Goal: Download file/media

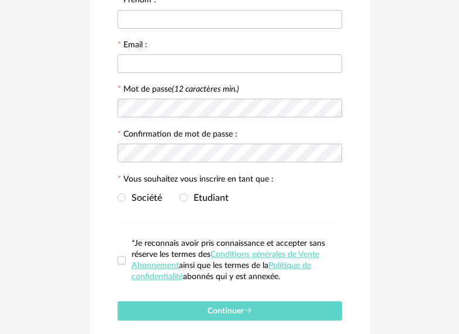
scroll to position [220, 0]
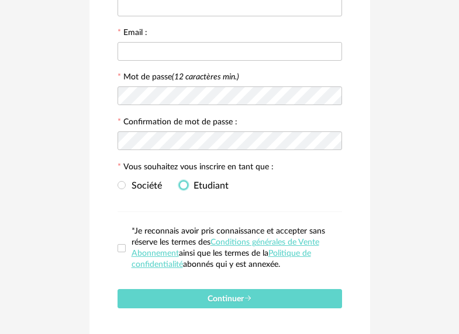
click at [182, 189] on span at bounding box center [183, 185] width 8 height 8
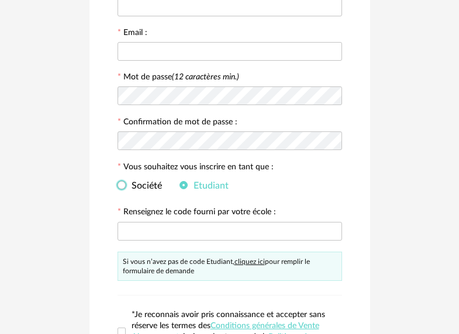
click at [127, 190] on span "Société" at bounding box center [144, 185] width 36 height 9
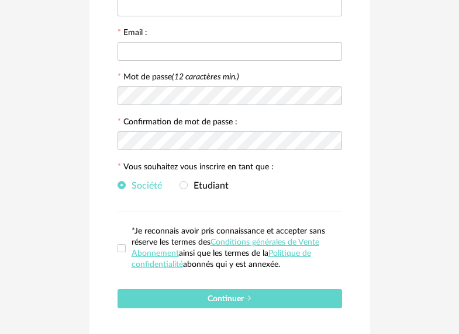
scroll to position [270, 0]
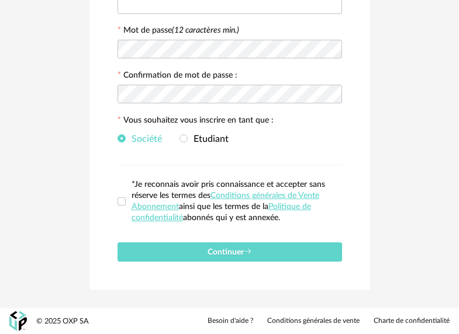
click at [116, 200] on div "Formulaire de souscription UP for SketchUp. Veuillez compléter les informations…" at bounding box center [229, 36] width 280 height 508
click at [123, 200] on span at bounding box center [121, 201] width 8 height 8
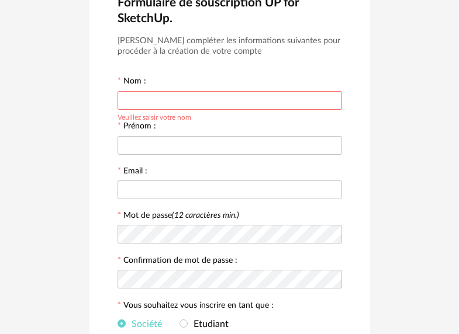
scroll to position [41, 0]
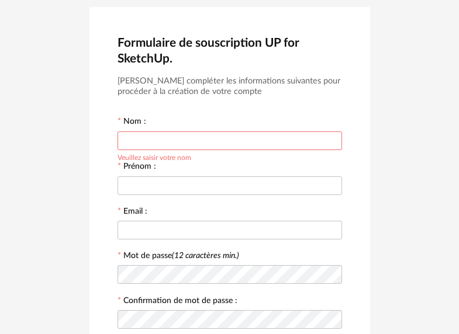
click at [207, 143] on input "text" at bounding box center [229, 140] width 224 height 19
type input "*****"
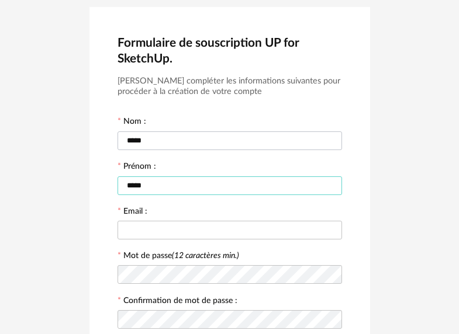
type input "*****"
type input "**********"
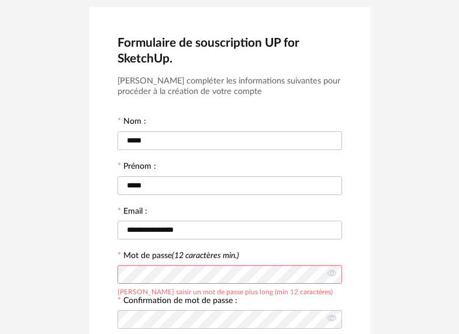
scroll to position [244, 0]
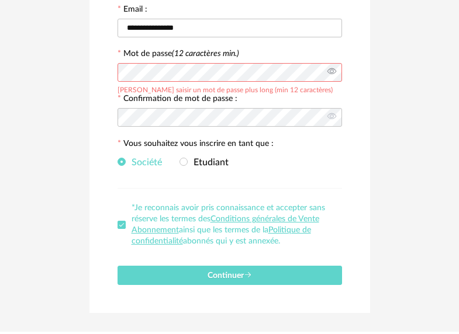
click at [327, 74] on icon at bounding box center [331, 72] width 15 height 23
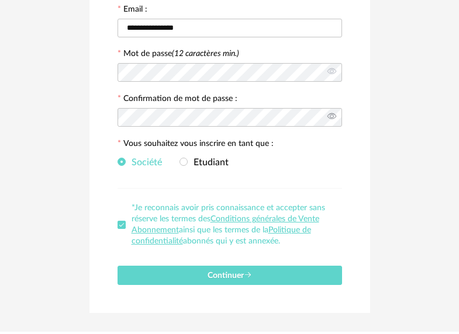
click at [328, 120] on icon at bounding box center [331, 117] width 15 height 23
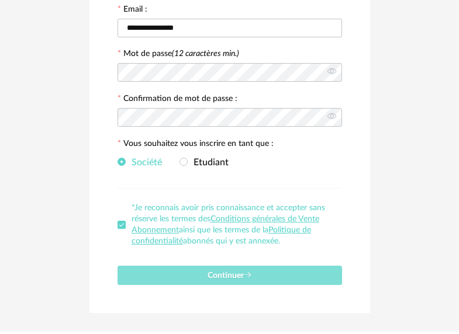
click at [240, 273] on button "Continuer" at bounding box center [229, 275] width 224 height 19
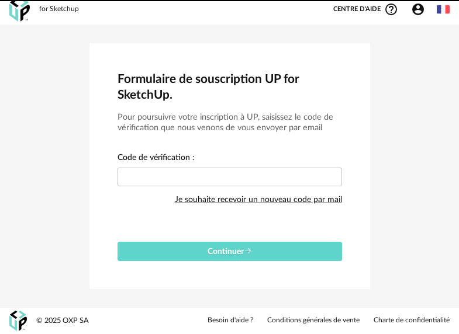
scroll to position [5, 0]
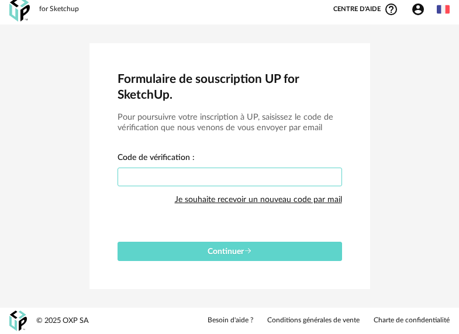
click at [265, 174] on input "text" at bounding box center [229, 177] width 224 height 19
paste input "****"
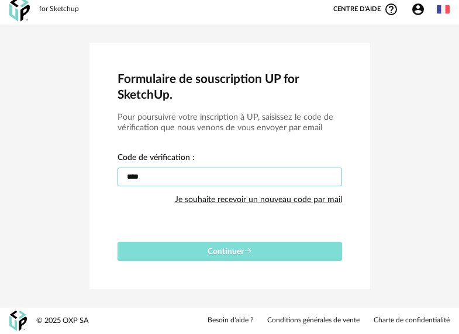
type input "****"
click at [218, 259] on button "Continuer" at bounding box center [229, 251] width 224 height 19
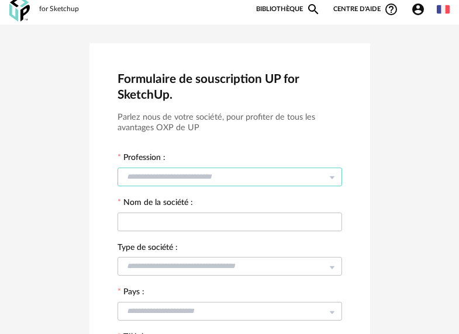
click at [254, 182] on input "text" at bounding box center [229, 177] width 224 height 19
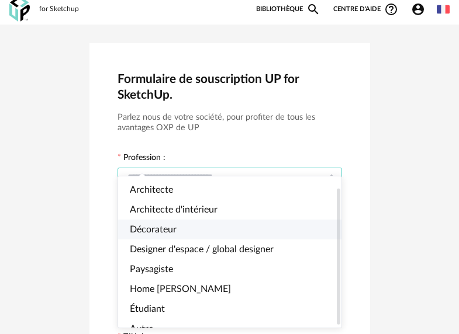
scroll to position [15, 0]
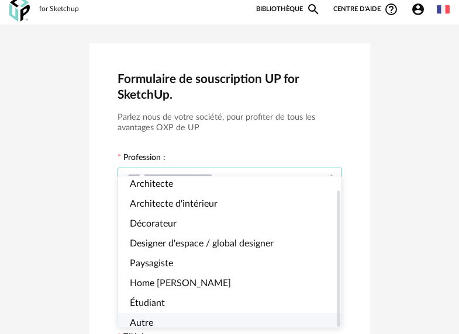
click at [179, 315] on li "Autre" at bounding box center [234, 323] width 232 height 20
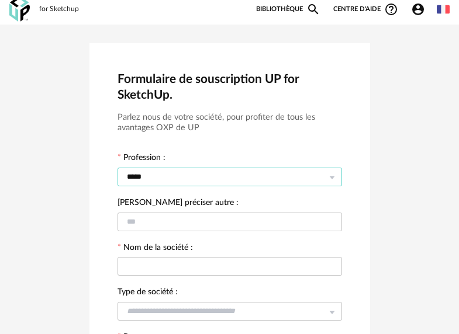
click at [203, 173] on input "*****" at bounding box center [229, 177] width 224 height 19
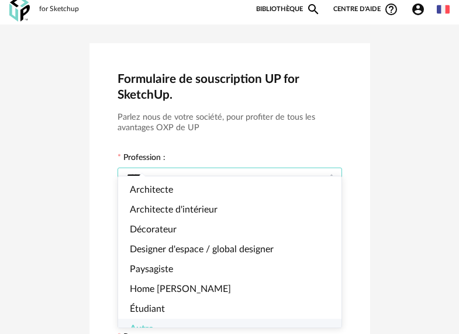
scroll to position [11, 0]
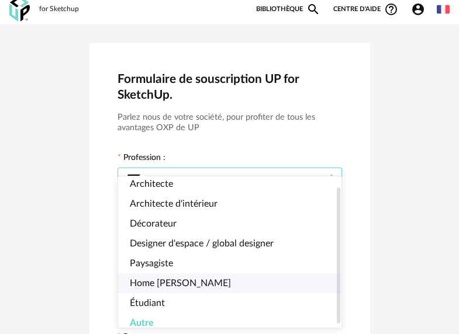
click at [172, 279] on span "Home stager" at bounding box center [180, 283] width 101 height 9
type input "**********"
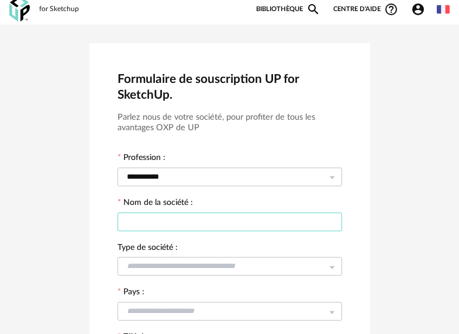
click at [176, 230] on input "text" at bounding box center [229, 222] width 224 height 19
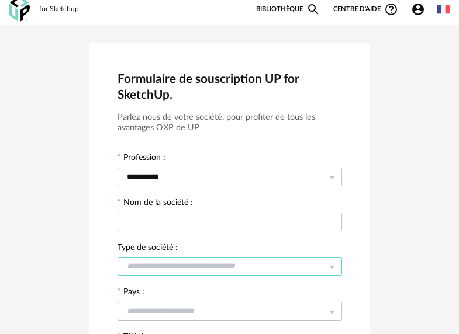
click at [179, 267] on input "text" at bounding box center [229, 266] width 224 height 19
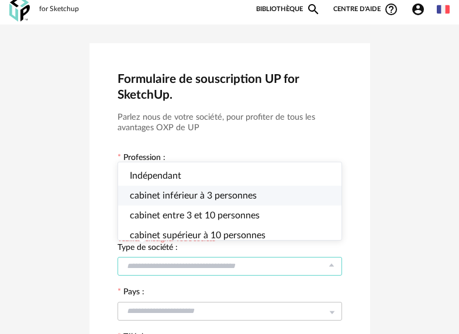
click at [198, 203] on li "cabinet inférieur à 3 personnes" at bounding box center [234, 196] width 232 height 20
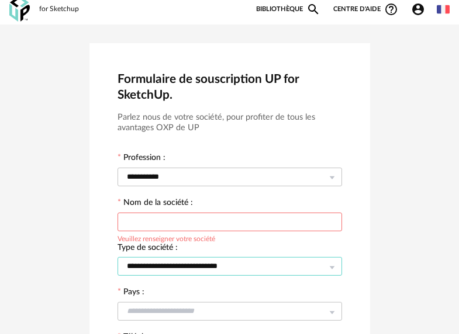
click at [182, 266] on input "**********" at bounding box center [229, 266] width 224 height 19
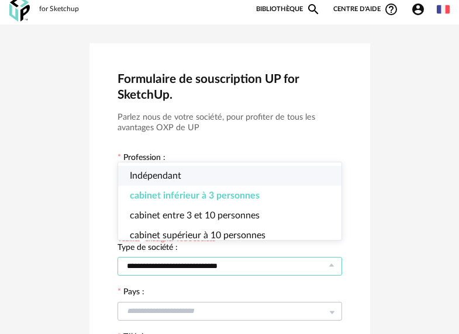
click at [204, 182] on li "Indépendant" at bounding box center [234, 176] width 232 height 20
type input "**********"
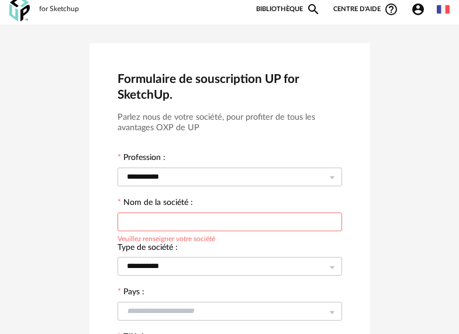
click at [180, 224] on input "text" at bounding box center [229, 222] width 224 height 19
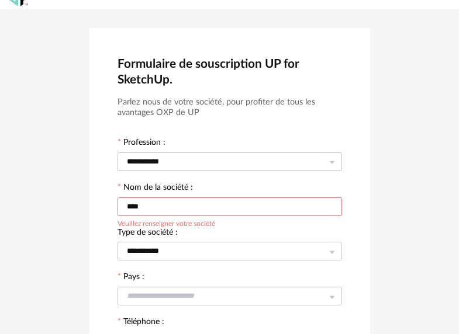
scroll to position [82, 0]
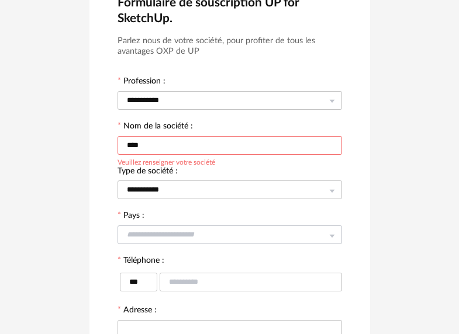
type input "****"
click at [184, 232] on input "text" at bounding box center [229, 234] width 224 height 19
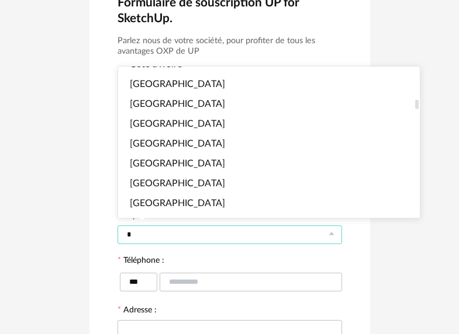
scroll to position [478, 0]
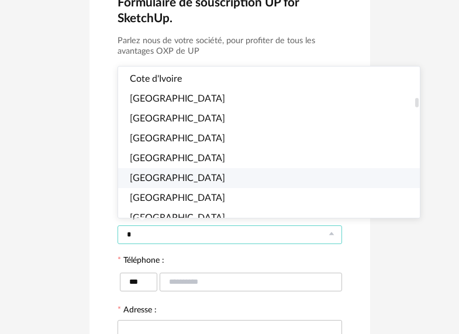
click at [188, 178] on li "Egypt" at bounding box center [273, 178] width 310 height 20
type input "*****"
type input "***"
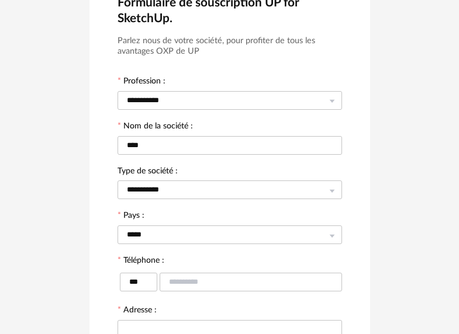
click at [88, 221] on div "**********" at bounding box center [229, 254] width 459 height 612
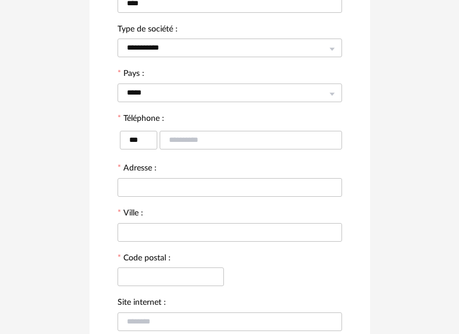
scroll to position [252, 0]
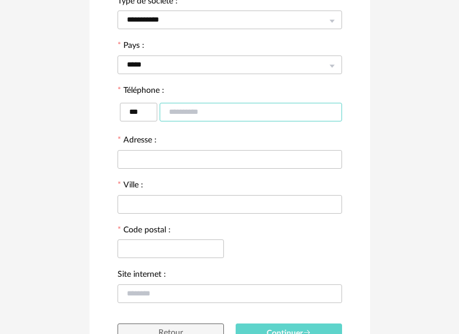
click at [197, 120] on input "text" at bounding box center [250, 112] width 182 height 19
type input "**********"
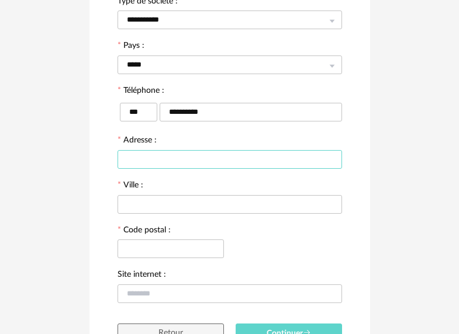
click at [176, 159] on input "text" at bounding box center [229, 159] width 224 height 19
type input "**"
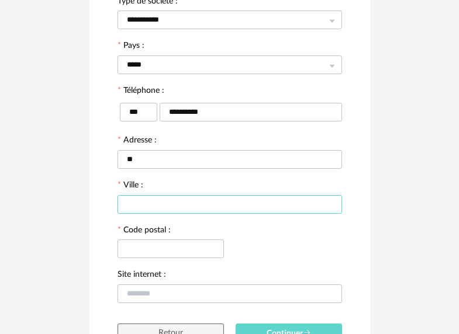
click at [164, 210] on input "text" at bounding box center [229, 204] width 224 height 19
type input "********"
click at [156, 244] on input "text" at bounding box center [170, 249] width 106 height 19
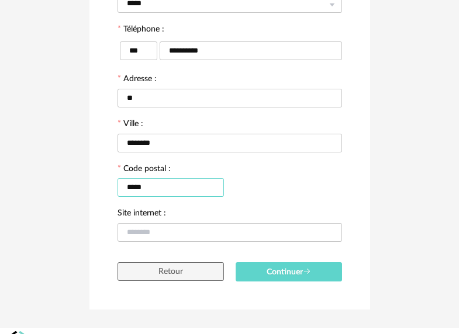
scroll to position [339, 0]
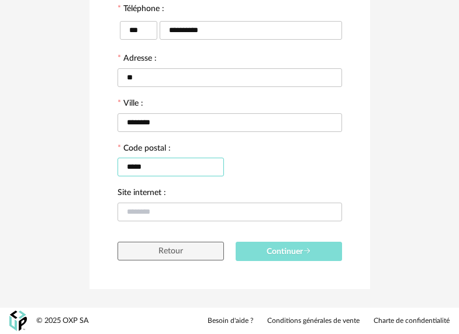
type input "*****"
click at [276, 251] on span "Continuer" at bounding box center [288, 252] width 44 height 8
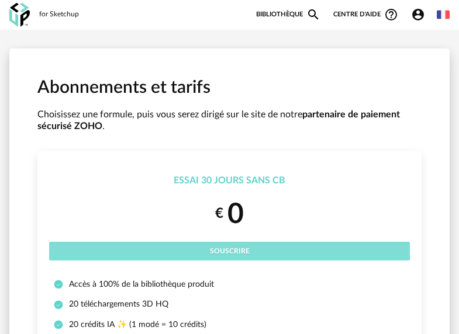
click at [218, 248] on span "Souscrire" at bounding box center [230, 251] width 40 height 7
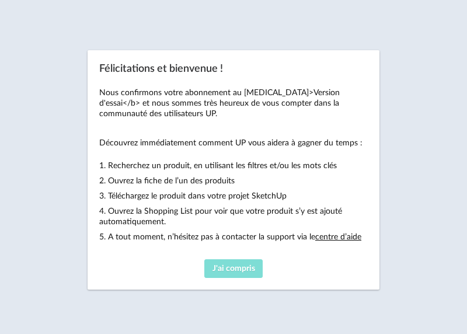
click at [219, 271] on span "J'ai compris" at bounding box center [234, 269] width 43 height 8
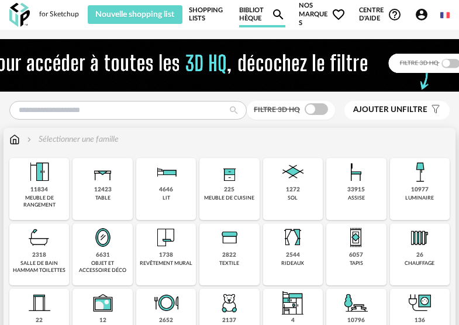
click at [294, 185] on img at bounding box center [293, 172] width 28 height 28
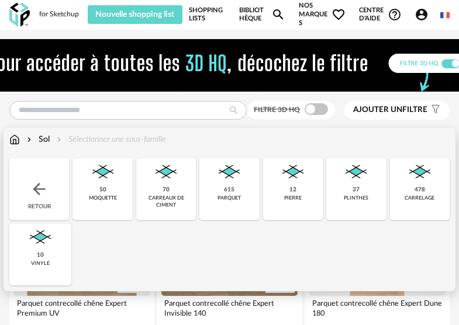
click at [231, 171] on img at bounding box center [229, 172] width 28 height 28
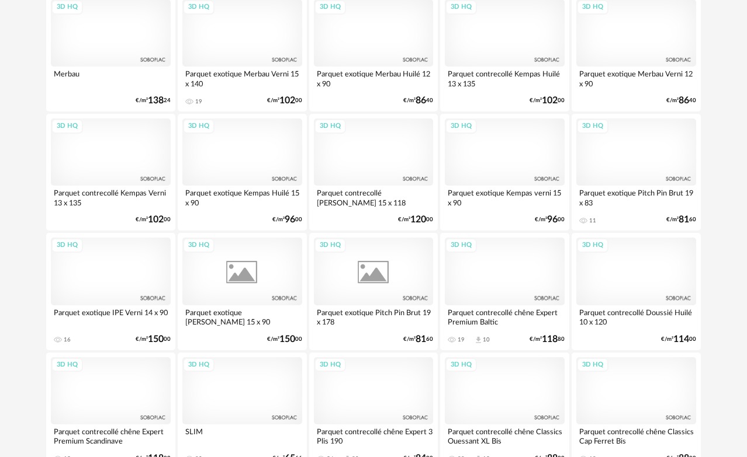
scroll to position [1997, 0]
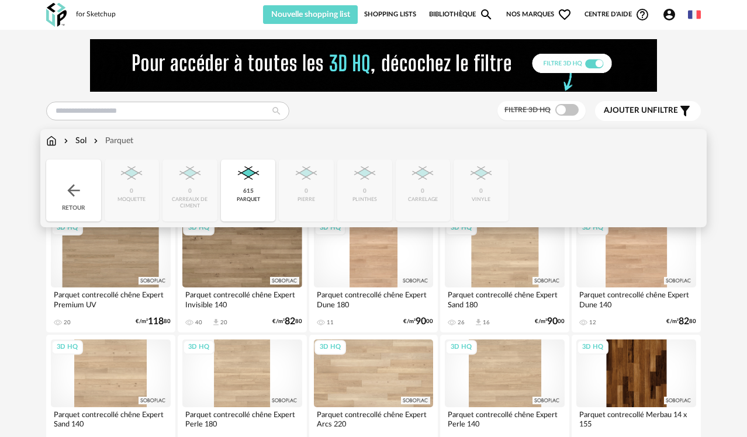
click at [75, 143] on div "Sol" at bounding box center [73, 141] width 25 height 12
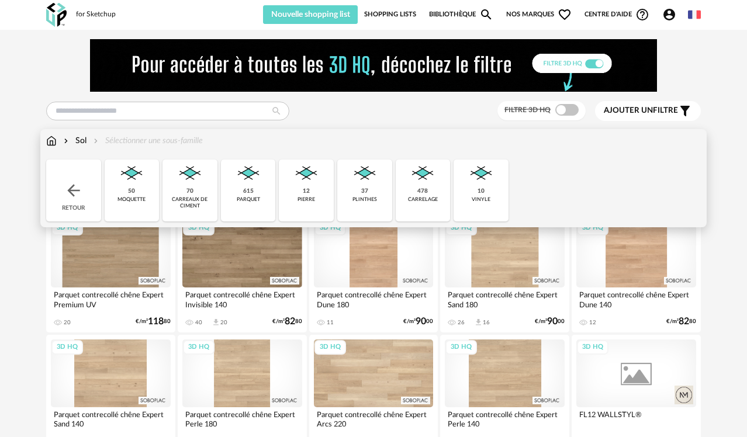
click at [58, 141] on div "Sol Sélectionner une sous-famille" at bounding box center [124, 141] width 157 height 12
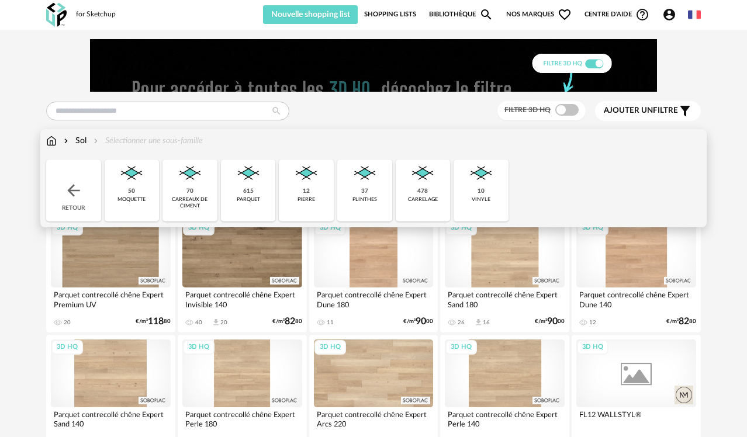
click at [55, 141] on img at bounding box center [51, 141] width 11 height 12
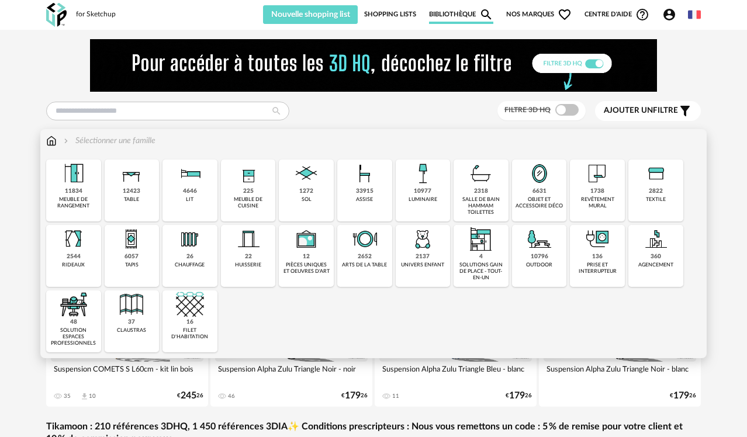
click at [475, 180] on img at bounding box center [481, 173] width 28 height 28
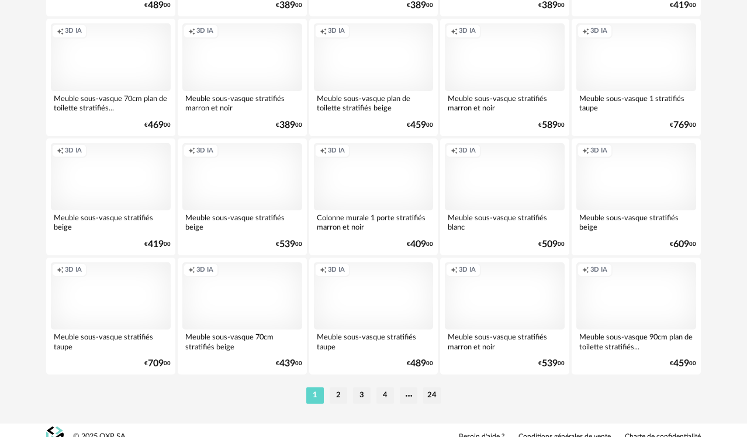
scroll to position [2237, 0]
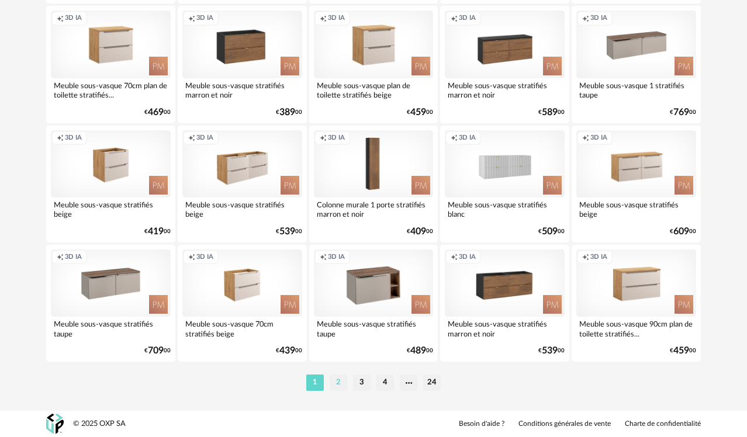
click at [339, 380] on li "2" at bounding box center [338, 382] width 18 height 16
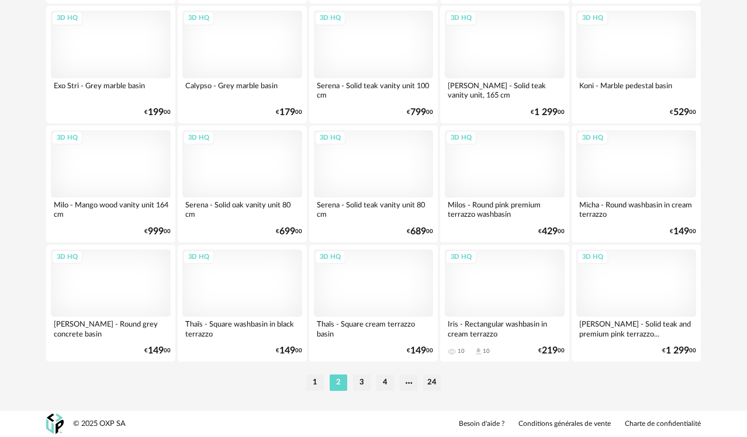
scroll to position [2236, 0]
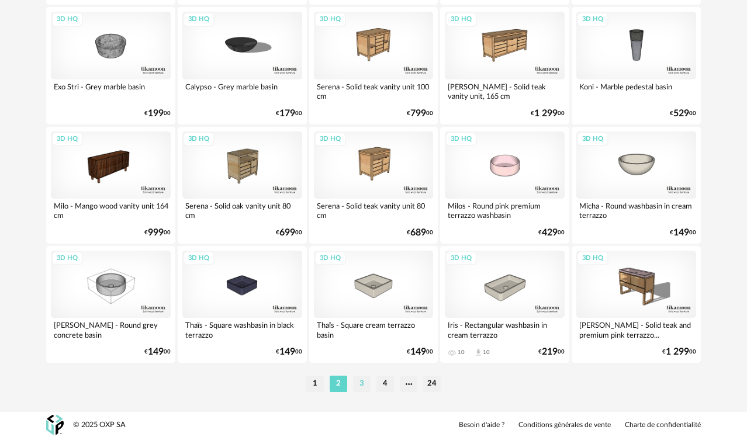
click at [357, 379] on li "3" at bounding box center [362, 384] width 18 height 16
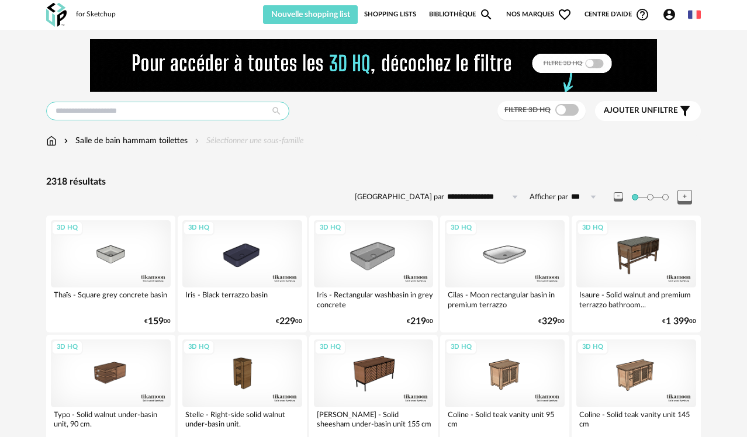
click at [241, 107] on input "text" at bounding box center [167, 111] width 243 height 19
click at [189, 107] on input "text" at bounding box center [167, 111] width 243 height 19
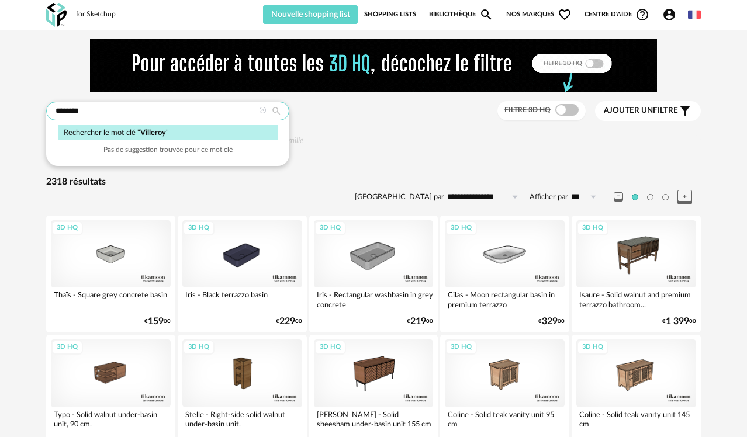
type input "********"
type input "**********"
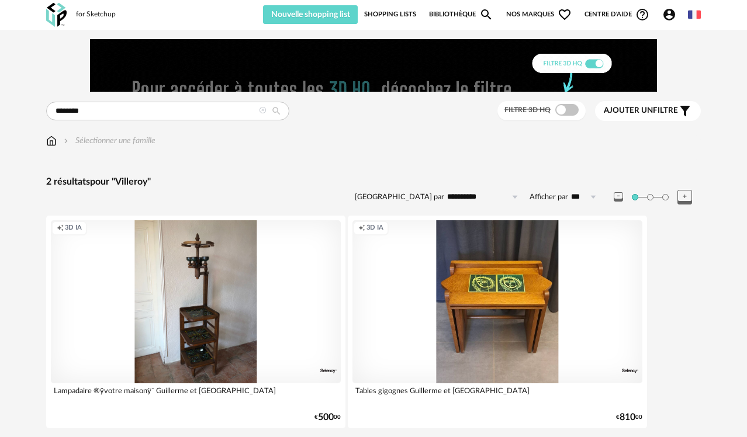
click at [266, 110] on icon at bounding box center [276, 111] width 20 height 11
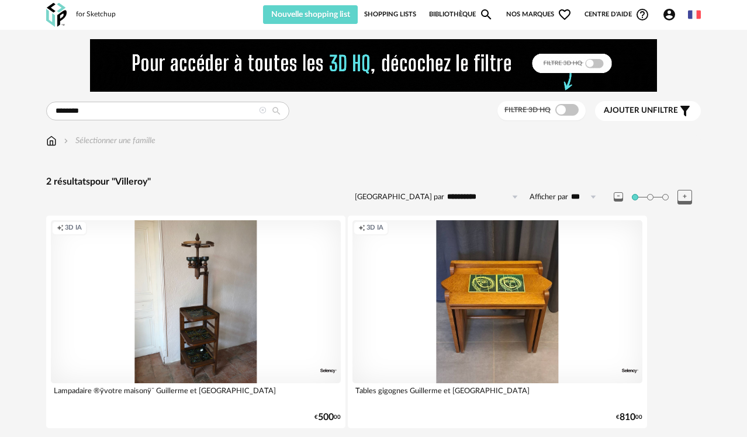
click at [259, 111] on icon at bounding box center [263, 111] width 8 height 8
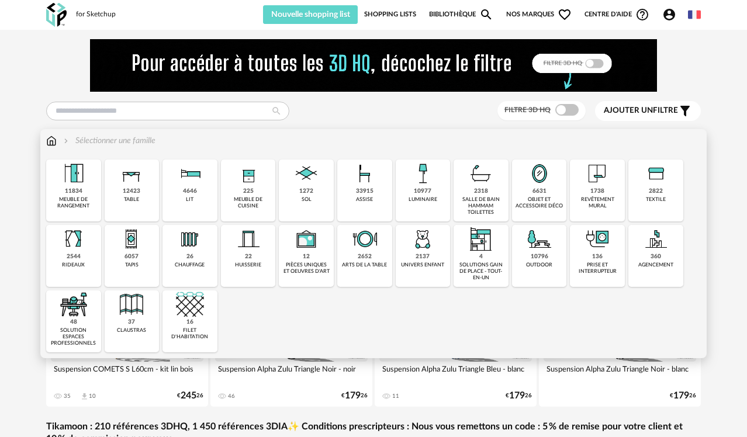
click at [310, 177] on img at bounding box center [306, 173] width 28 height 28
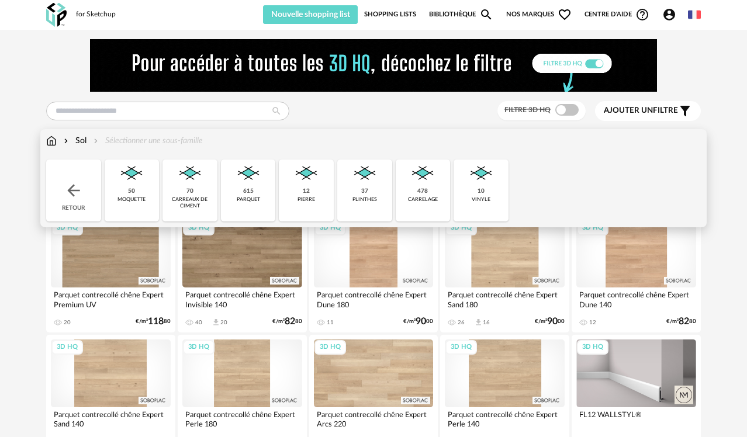
click at [360, 179] on img at bounding box center [364, 173] width 28 height 28
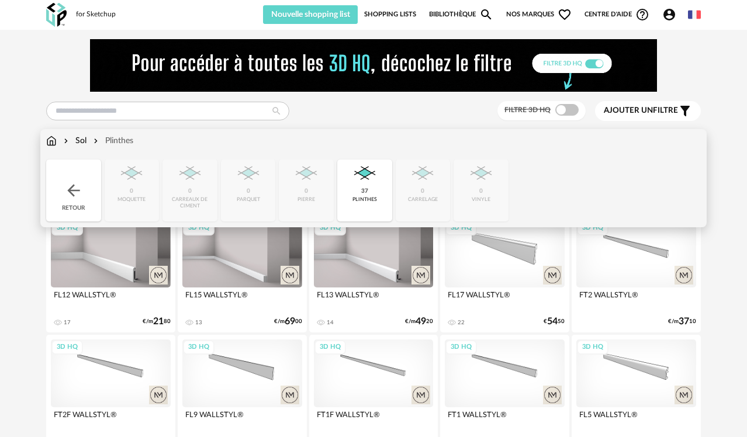
click at [424, 176] on div "Close icon Retour 0 moquette 0 carreaux de ciment 0 parquet 0 pierre 37 plinthe…" at bounding box center [373, 190] width 654 height 62
click at [68, 183] on img at bounding box center [73, 190] width 19 height 19
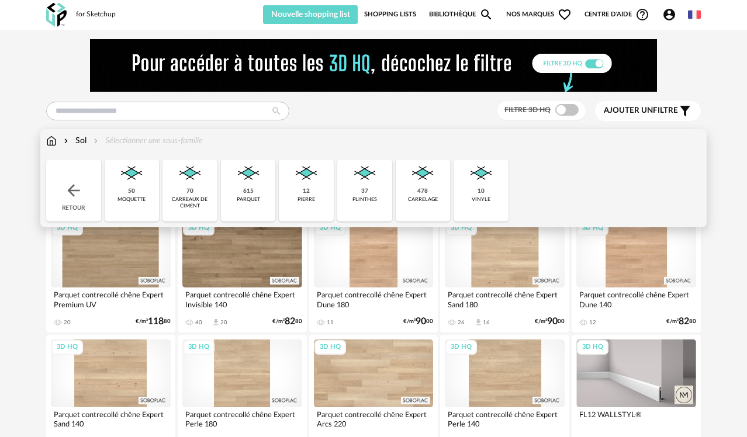
click at [313, 177] on img at bounding box center [306, 173] width 28 height 28
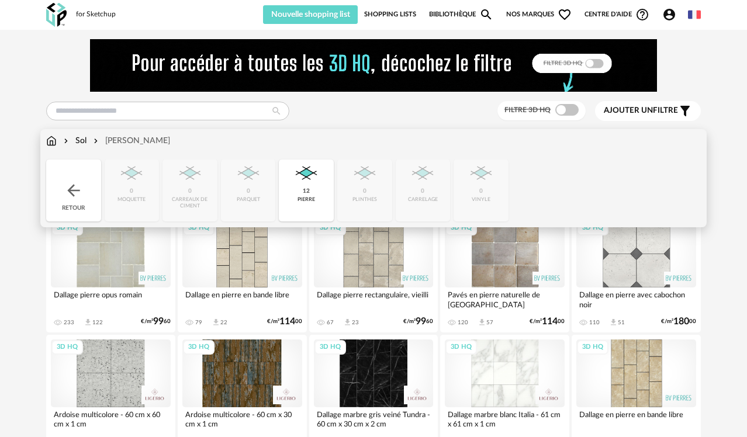
click at [75, 182] on img at bounding box center [73, 190] width 19 height 19
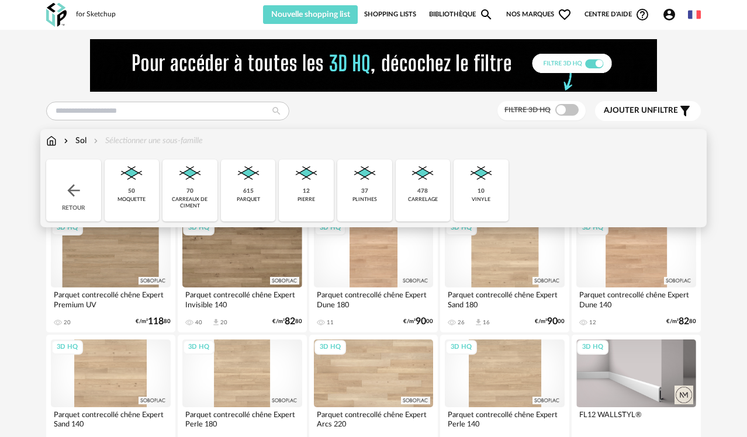
click at [177, 179] on img at bounding box center [190, 173] width 28 height 28
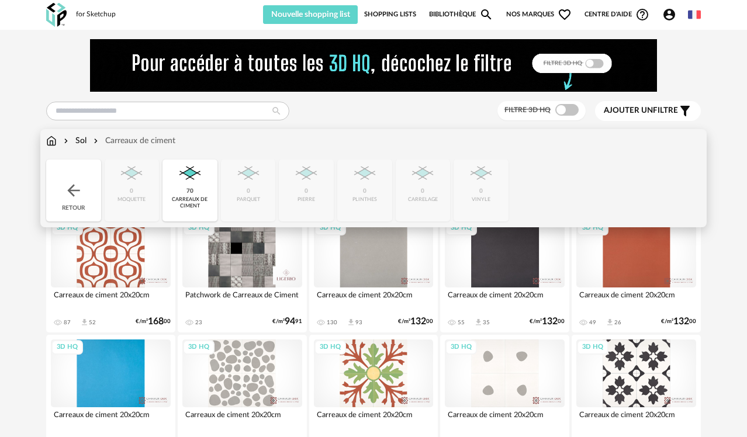
click at [77, 140] on div "Sol" at bounding box center [73, 141] width 25 height 12
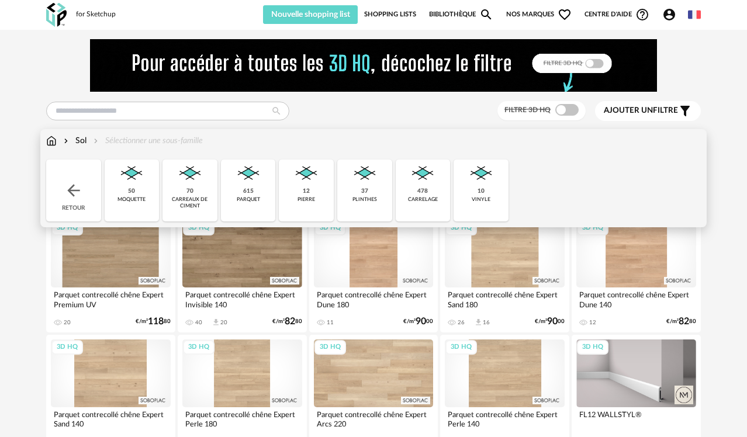
click at [127, 171] on img at bounding box center [131, 173] width 28 height 28
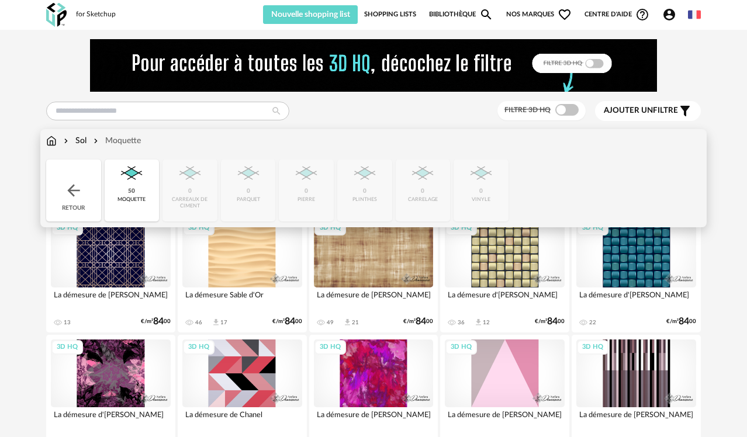
click at [77, 144] on div "Sol" at bounding box center [73, 141] width 25 height 12
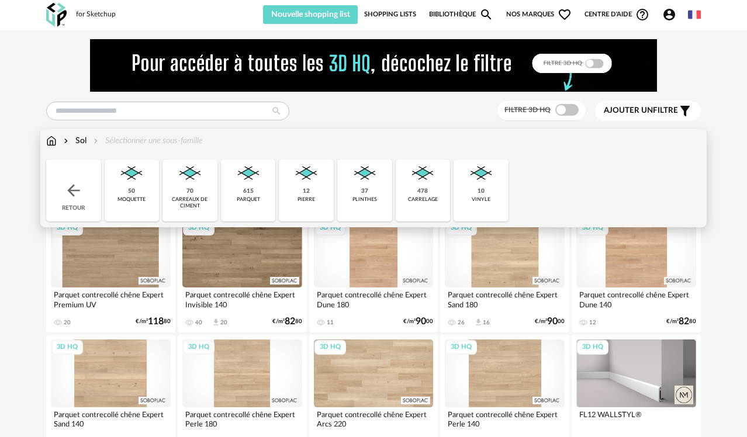
click at [417, 171] on img at bounding box center [422, 173] width 28 height 28
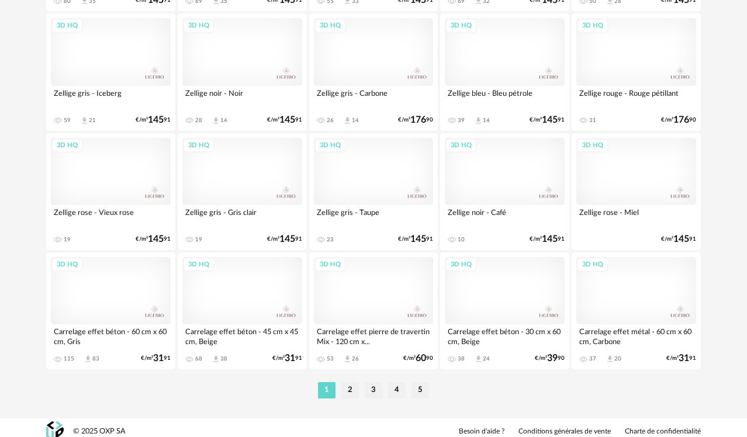
scroll to position [2237, 0]
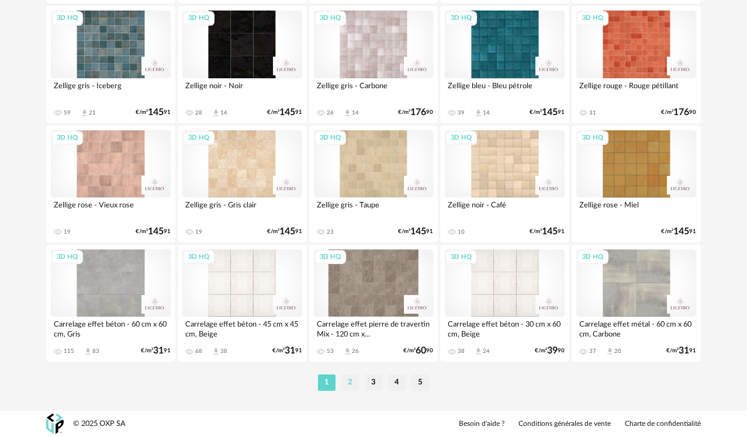
click at [346, 381] on li "2" at bounding box center [350, 382] width 18 height 16
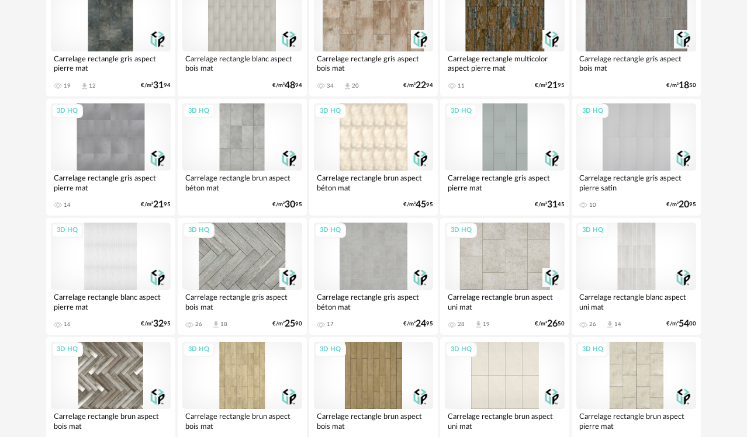
scroll to position [1103, 0]
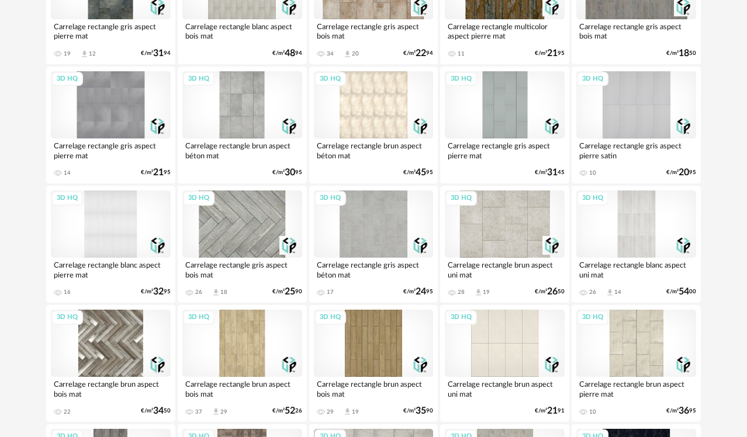
click at [638, 94] on div "3D HQ" at bounding box center [636, 104] width 120 height 67
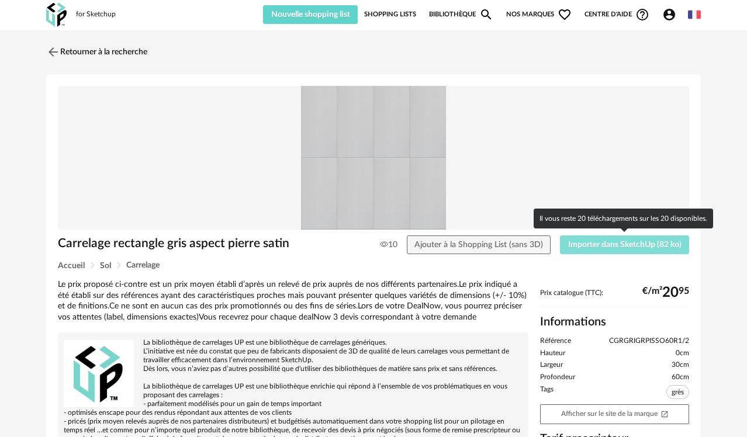
click at [595, 247] on span "Importer dans SketchUp (82 ko)" at bounding box center [624, 245] width 113 height 8
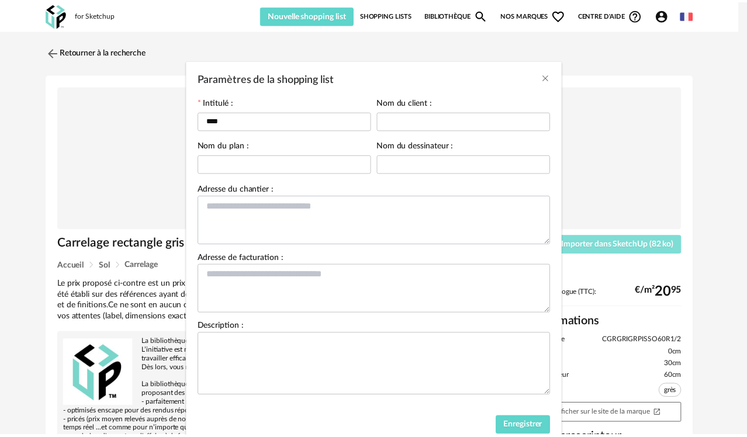
scroll to position [51, 0]
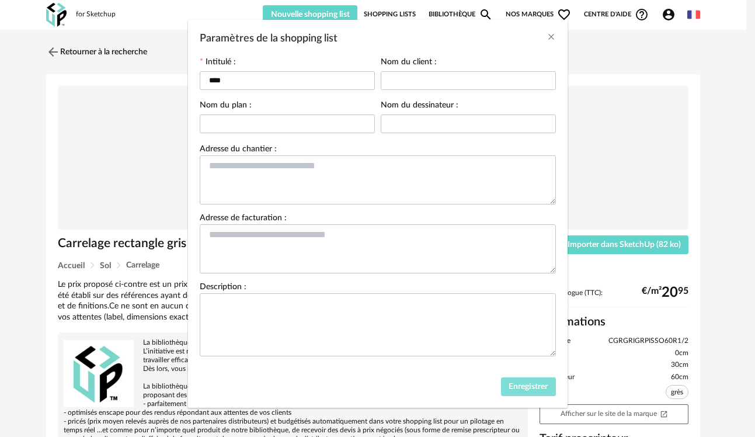
click at [509, 383] on span "Enregistrer" at bounding box center [528, 387] width 39 height 8
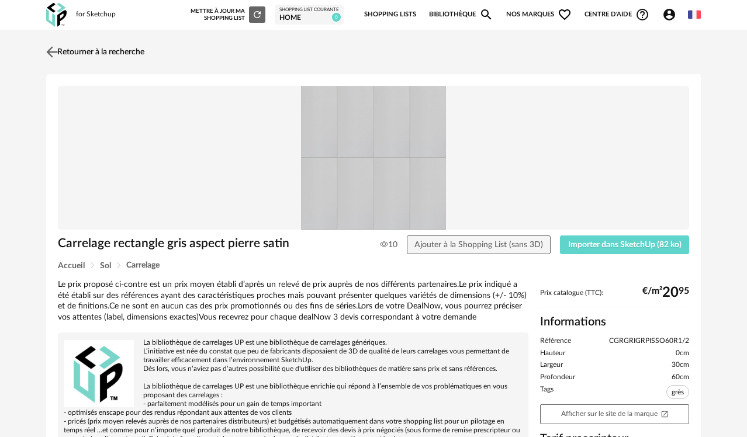
click at [63, 47] on link "Retourner à la recherche" at bounding box center [93, 52] width 101 height 26
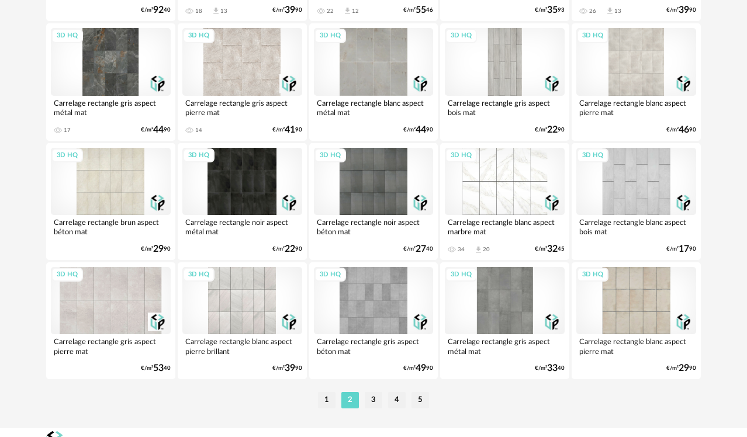
scroll to position [2237, 0]
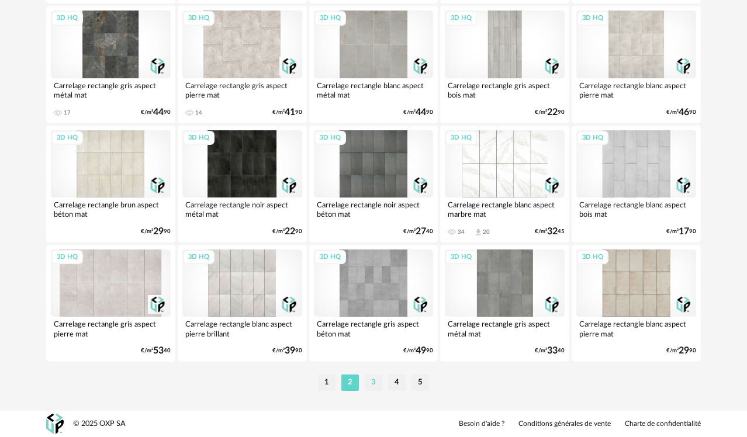
click at [376, 381] on li "3" at bounding box center [374, 382] width 18 height 16
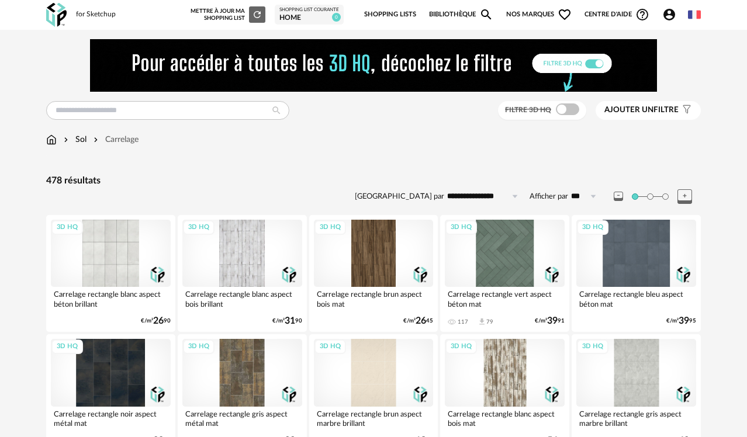
click at [110, 258] on div "3D HQ" at bounding box center [111, 253] width 120 height 67
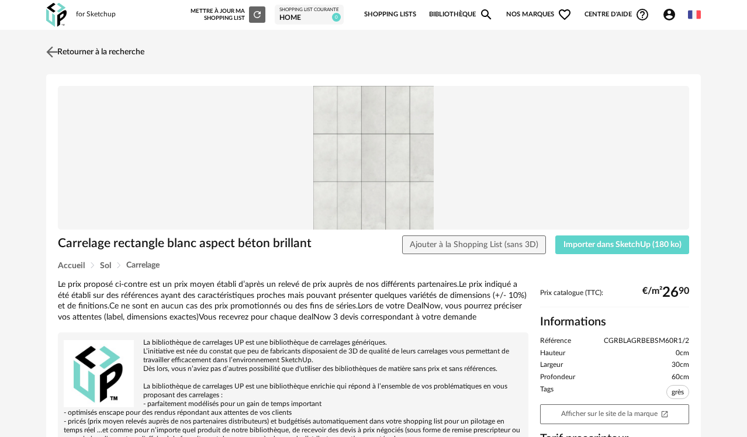
click at [61, 63] on link "Retourner à la recherche" at bounding box center [93, 52] width 101 height 26
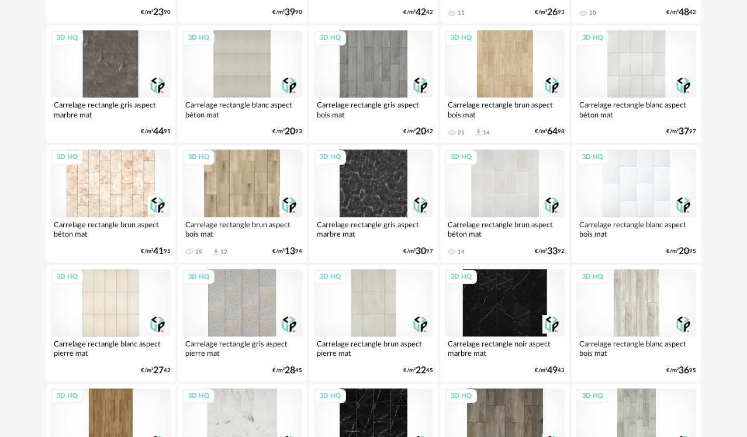
scroll to position [785, 0]
click at [489, 214] on div "3D HQ" at bounding box center [505, 183] width 120 height 67
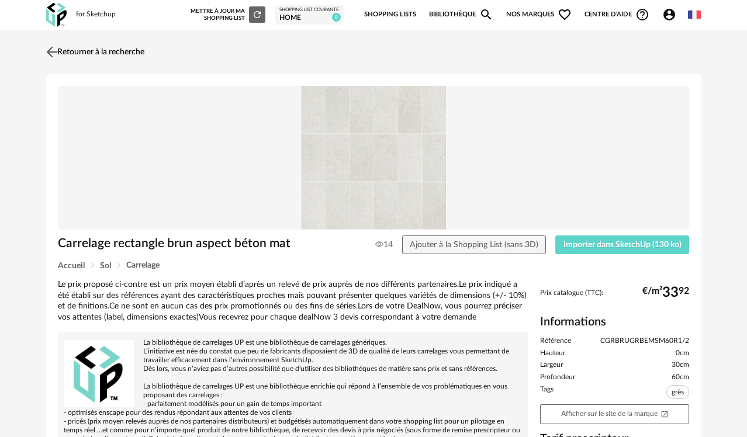
click at [56, 52] on img at bounding box center [52, 51] width 17 height 17
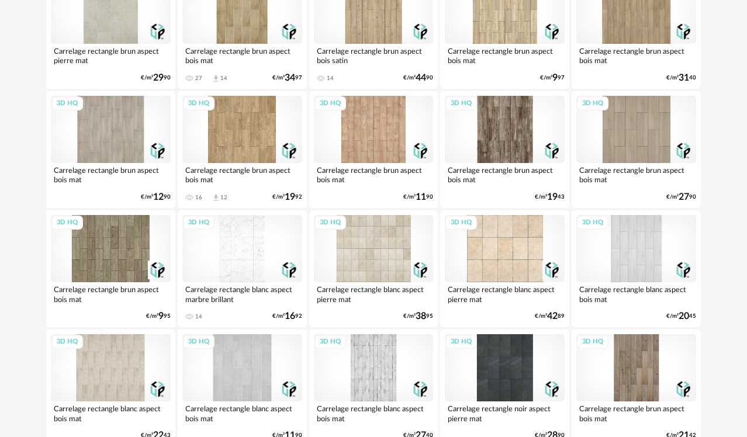
scroll to position [1564, 0]
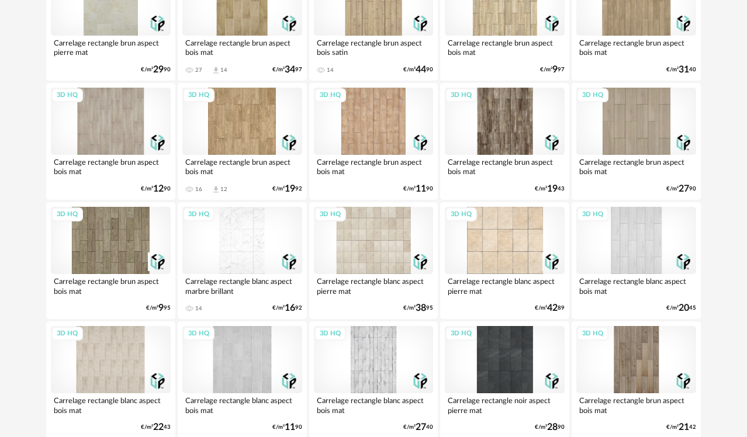
click at [226, 227] on div "3D HQ" at bounding box center [242, 240] width 120 height 67
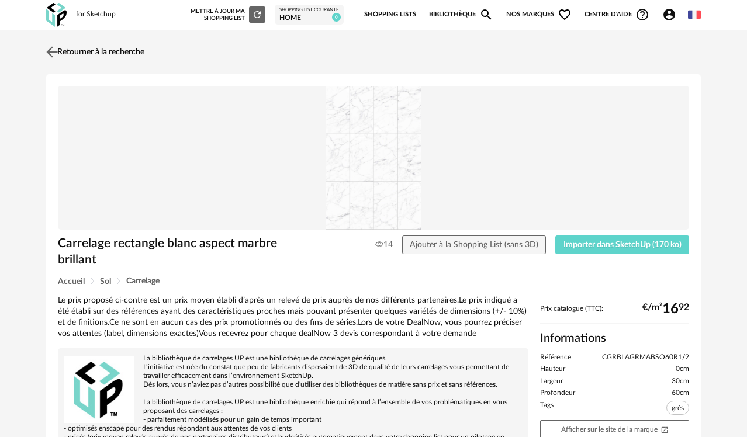
click at [54, 47] on img at bounding box center [52, 51] width 17 height 17
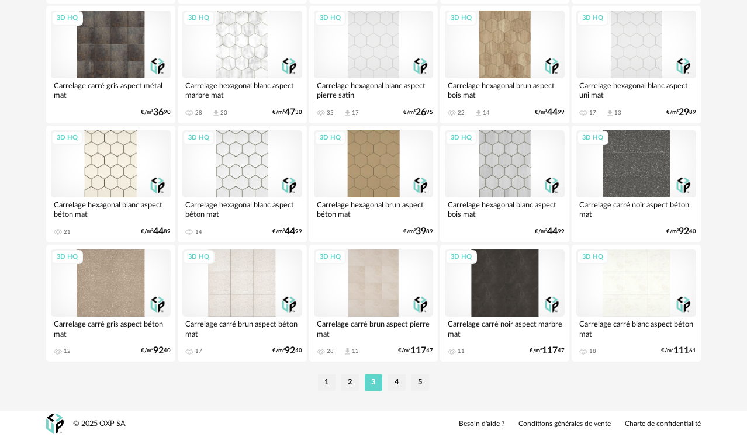
scroll to position [2234, 0]
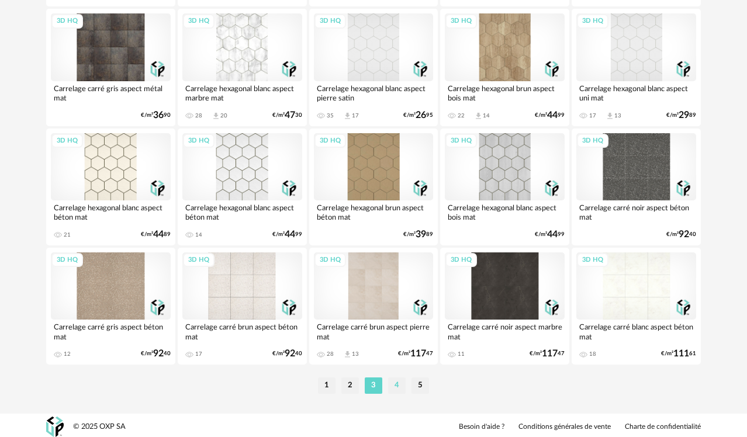
click at [397, 387] on li "4" at bounding box center [397, 385] width 18 height 16
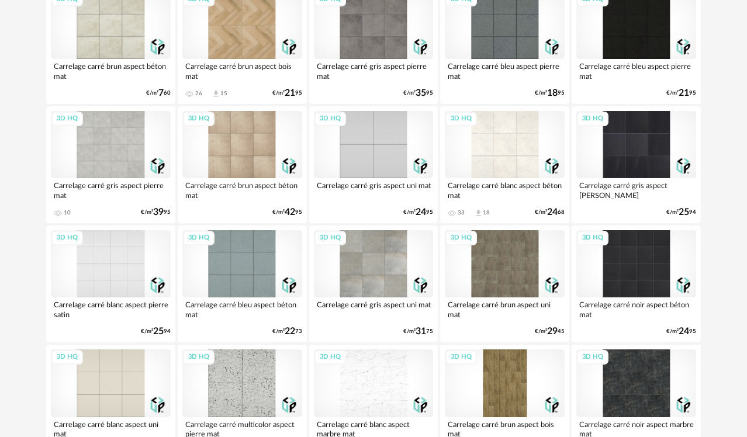
scroll to position [613, 0]
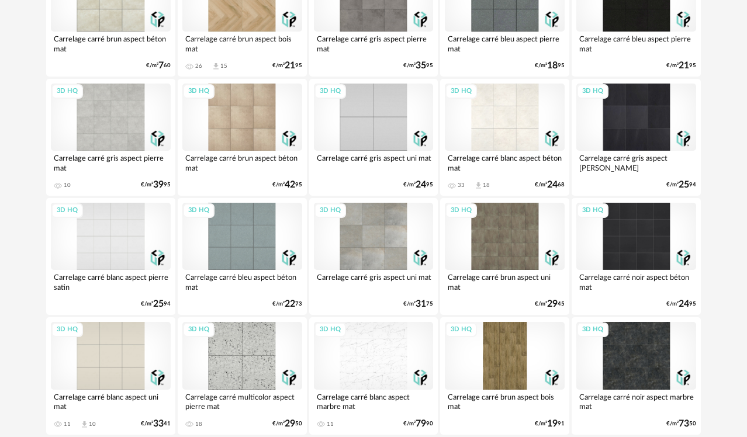
click at [114, 266] on div "3D HQ" at bounding box center [111, 236] width 120 height 67
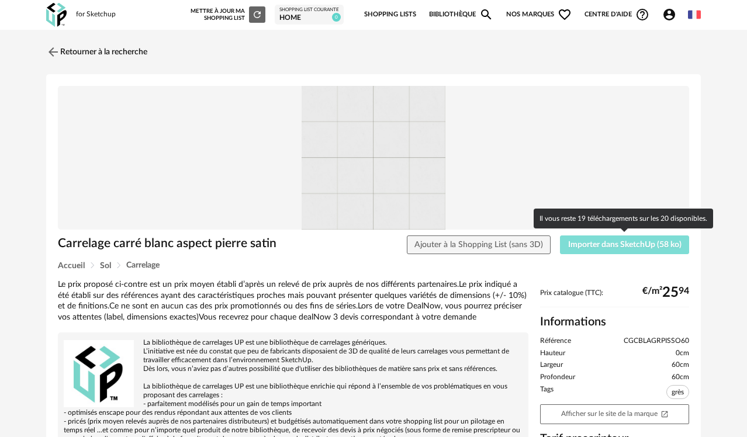
click at [622, 254] on button "Importer dans SketchUp (58 ko)" at bounding box center [624, 244] width 129 height 19
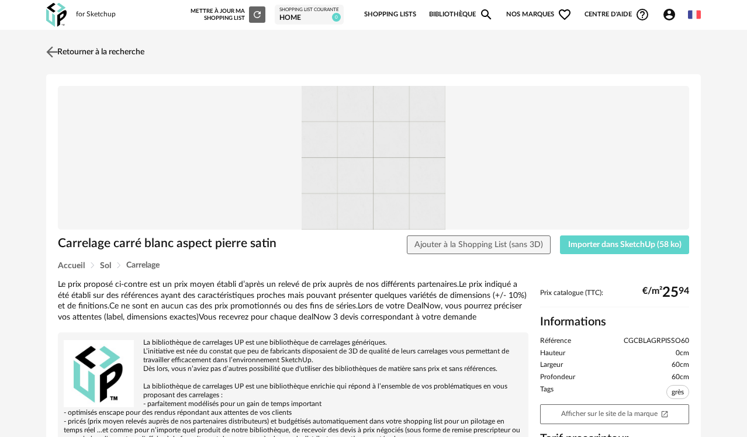
click at [75, 50] on link "Retourner à la recherche" at bounding box center [93, 52] width 101 height 26
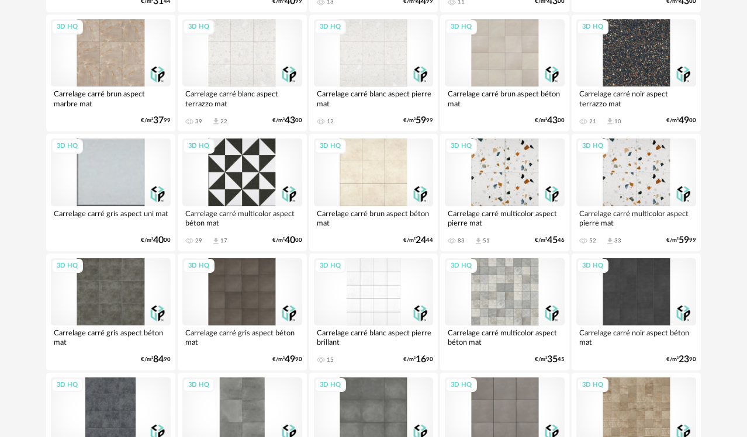
scroll to position [1425, 0]
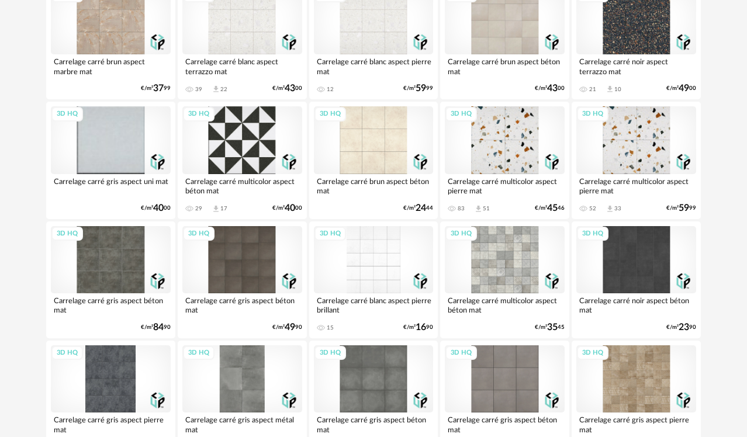
click at [642, 133] on div "3D HQ" at bounding box center [636, 139] width 120 height 67
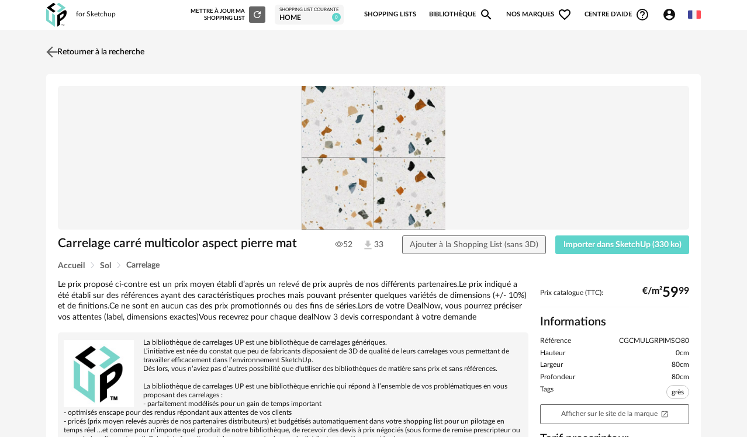
click at [51, 50] on img at bounding box center [52, 51] width 17 height 17
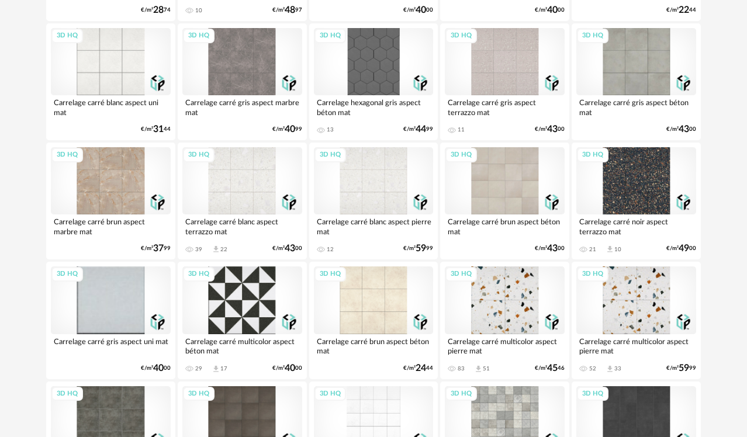
scroll to position [1278, 0]
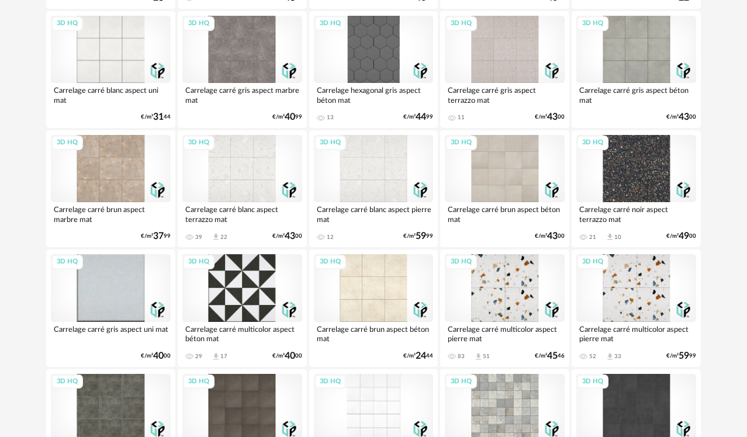
click at [515, 289] on div "3D HQ" at bounding box center [505, 287] width 120 height 67
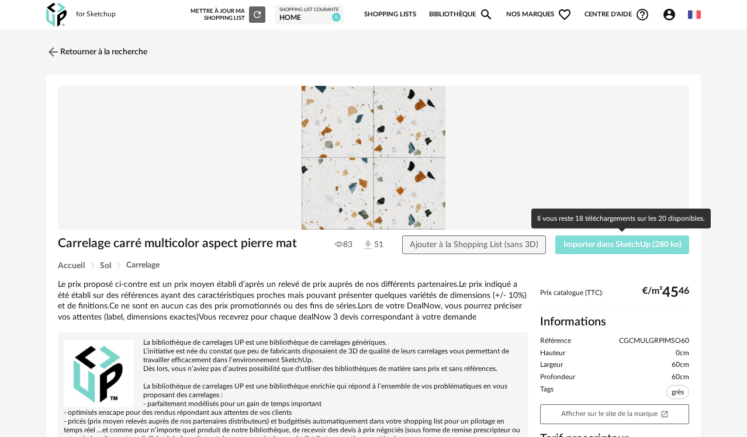
click at [623, 245] on span "Importer dans SketchUp (280 ko)" at bounding box center [622, 245] width 118 height 8
